Goal: Task Accomplishment & Management: Use online tool/utility

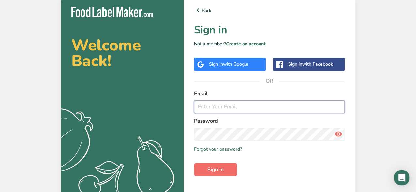
type input "[EMAIL_ADDRESS][DOMAIN_NAME]"
click at [208, 169] on span "Sign in" at bounding box center [215, 170] width 16 height 8
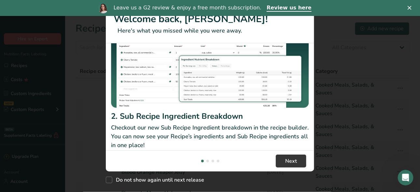
scroll to position [98, 0]
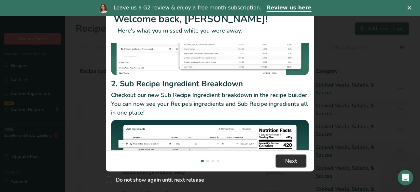
click at [285, 165] on button "Next" at bounding box center [291, 161] width 31 height 13
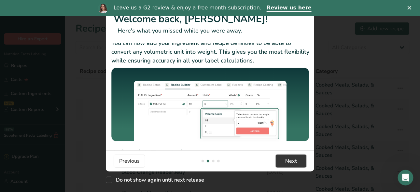
scroll to position [33, 0]
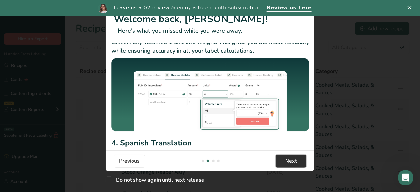
click at [290, 163] on span "Next" at bounding box center [291, 161] width 12 height 8
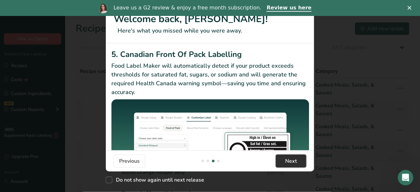
click at [290, 162] on span "Next" at bounding box center [291, 161] width 12 height 8
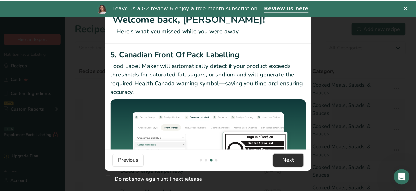
scroll to position [0, 626]
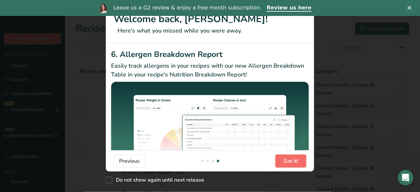
click at [290, 162] on span "Got it!" at bounding box center [291, 161] width 15 height 8
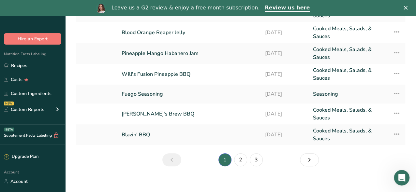
scroll to position [145, 0]
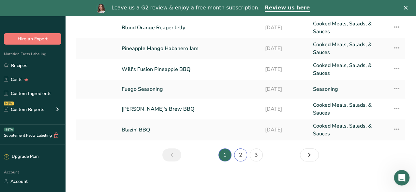
click at [239, 154] on link "2" at bounding box center [240, 155] width 13 height 13
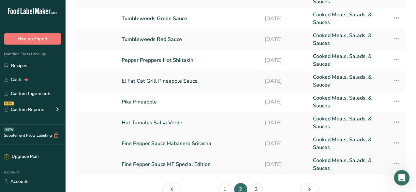
scroll to position [64, 0]
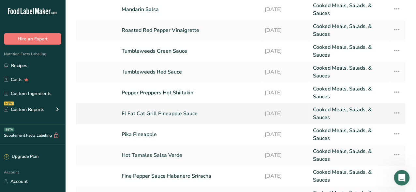
click at [188, 113] on link "El Fat Cat Grill Pineapple Sauce" at bounding box center [189, 114] width 135 height 16
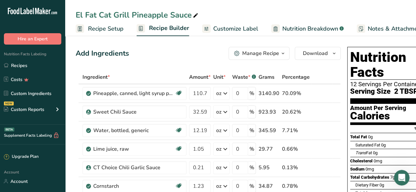
click at [267, 52] on div "Manage Recipe" at bounding box center [260, 54] width 37 height 8
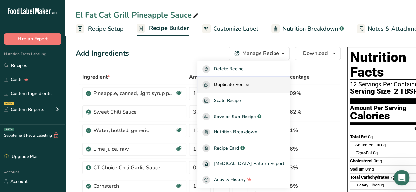
click at [249, 84] on span "Duplicate Recipe" at bounding box center [232, 84] width 36 height 7
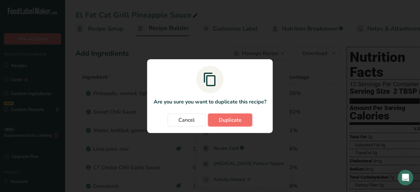
click at [221, 121] on span "Duplicate" at bounding box center [230, 120] width 23 height 8
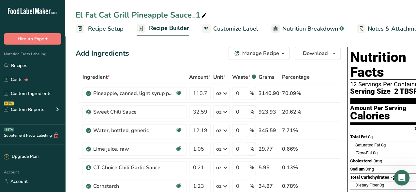
click at [116, 29] on span "Recipe Setup" at bounding box center [106, 28] width 36 height 9
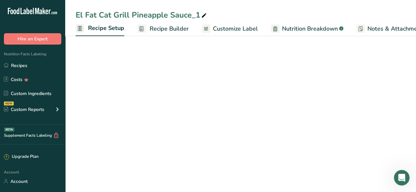
scroll to position [0, 2]
select select "22"
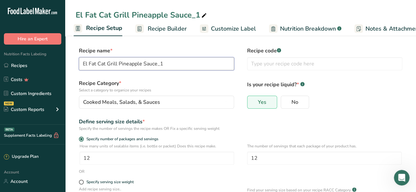
click at [125, 65] on input "El Fat Cat Grill Pineapple Sauce_1" at bounding box center [156, 63] width 155 height 13
click at [119, 64] on input "El Fat Cat Grill Pineapple Sauce_1" at bounding box center [156, 63] width 155 height 13
drag, startPoint x: 120, startPoint y: 64, endPoint x: 168, endPoint y: 66, distance: 47.6
click at [168, 66] on input "El Fat Cat Grill Pineapple Sauce_1" at bounding box center [156, 63] width 155 height 13
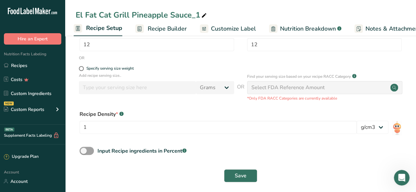
scroll to position [118, 0]
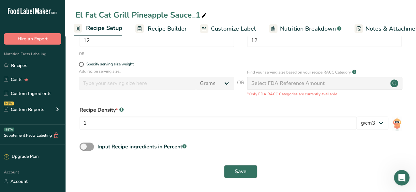
type input "El Fat Cat Grill Hell Cat Habanero Sauce"
click at [236, 173] on span "Save" at bounding box center [241, 172] width 12 height 8
